Goal: Transaction & Acquisition: Purchase product/service

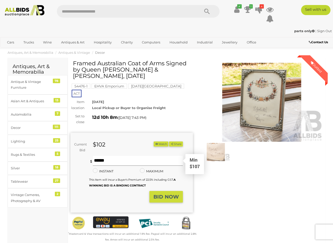
click at [104, 156] on input "text" at bounding box center [138, 161] width 90 height 10
type input "***"
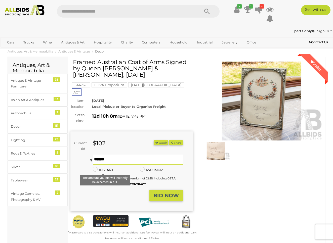
scroll to position [2, 0]
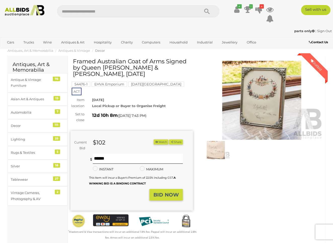
click at [167, 192] on strong "BID NOW" at bounding box center [165, 195] width 25 height 6
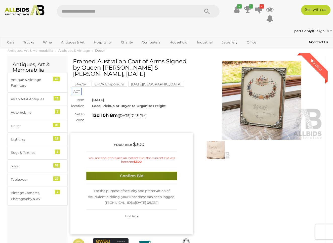
click at [127, 172] on button "Confirm Bid" at bounding box center [131, 176] width 91 height 9
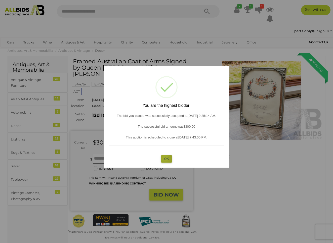
click at [165, 157] on button "OK" at bounding box center [166, 158] width 11 height 7
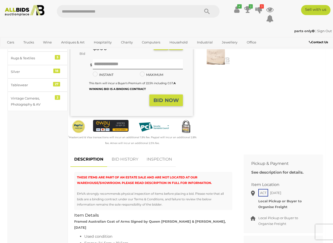
scroll to position [98, 0]
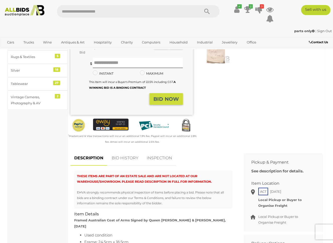
click at [120, 151] on link "BID HISTORY" at bounding box center [125, 158] width 34 height 15
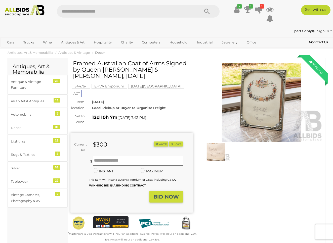
scroll to position [0, 0]
click at [248, 7] on icon at bounding box center [247, 9] width 7 height 9
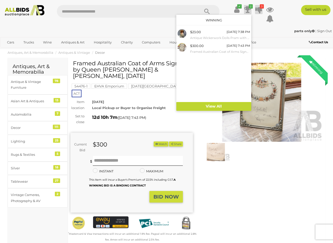
click at [260, 8] on icon at bounding box center [258, 9] width 7 height 9
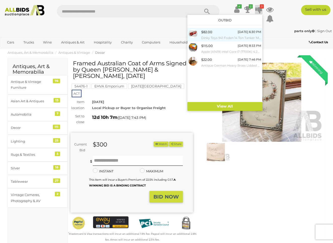
click at [205, 31] on div "$82.00" at bounding box center [206, 32] width 11 height 6
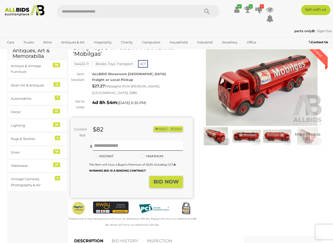
scroll to position [10, 0]
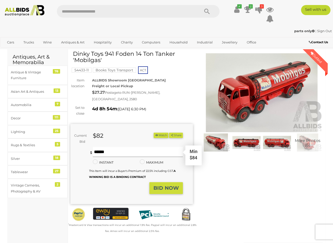
click at [104, 147] on input "text" at bounding box center [138, 152] width 90 height 10
type input "***"
click at [168, 185] on strong "BID NOW" at bounding box center [165, 188] width 25 height 6
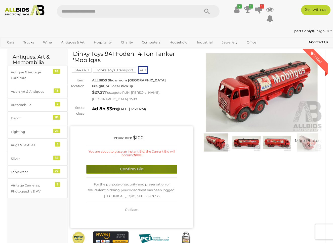
click at [160, 165] on button "Confirm Bid" at bounding box center [131, 169] width 91 height 9
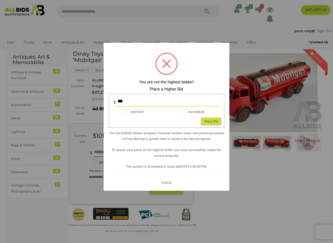
click at [209, 122] on div "Place Bid" at bounding box center [211, 120] width 20 height 7
type input "***"
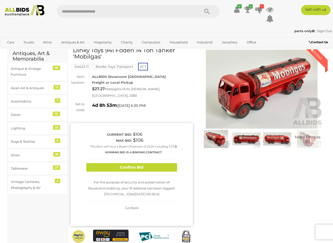
scroll to position [12, 0]
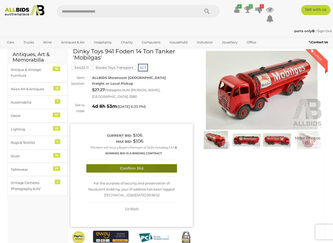
click at [115, 164] on button "Confirm Bid" at bounding box center [131, 168] width 91 height 9
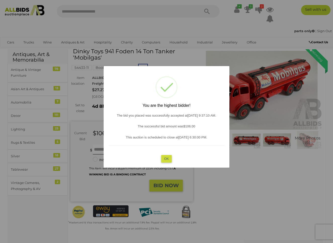
click at [165, 156] on button "OK" at bounding box center [166, 158] width 11 height 7
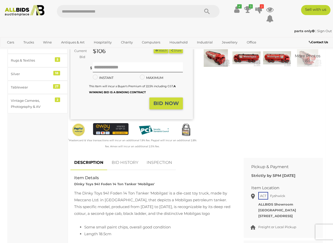
scroll to position [106, 0]
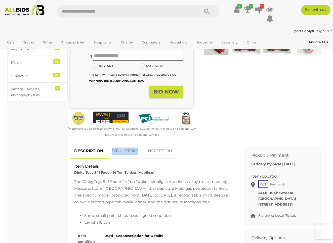
click at [116, 144] on link "BID HISTORY" at bounding box center [125, 151] width 34 height 15
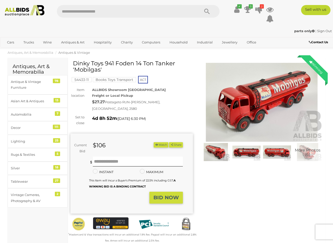
scroll to position [0, 0]
